Goal: Task Accomplishment & Management: Manage account settings

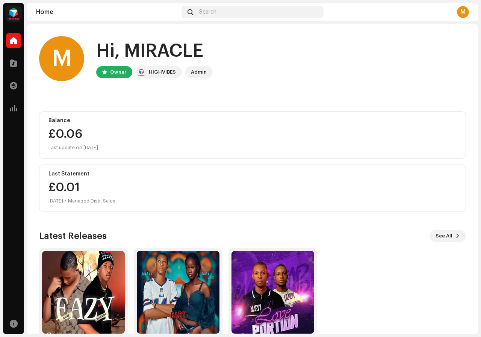
click at [462, 13] on div "M" at bounding box center [463, 12] width 12 height 12
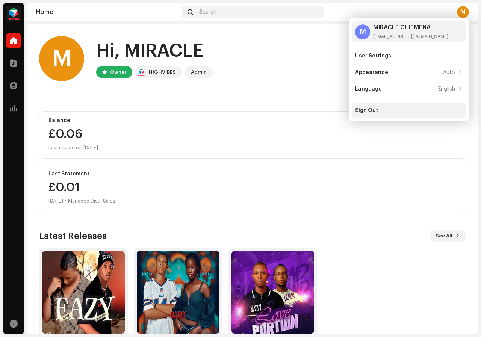
click at [364, 110] on div "Sign Out" at bounding box center [366, 111] width 23 height 6
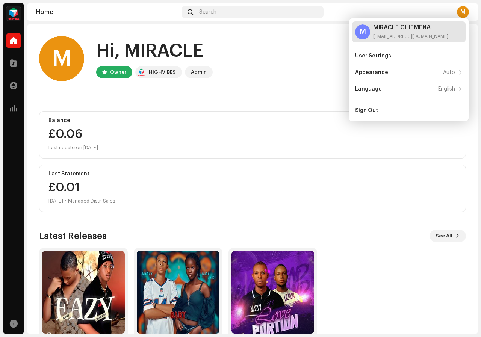
drag, startPoint x: 439, startPoint y: 36, endPoint x: 367, endPoint y: 35, distance: 72.6
click at [367, 35] on div "M MIRACLE CHIEMENA chiemelamiracle98@gmail.com" at bounding box center [409, 31] width 114 height 21
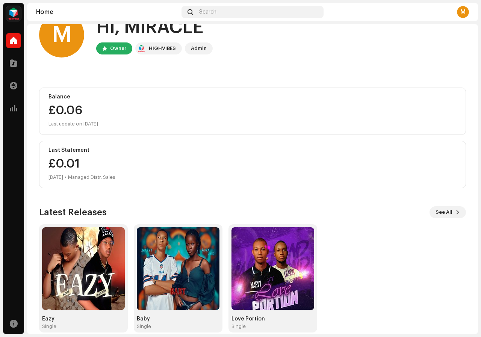
scroll to position [34, 0]
